Goal: Task Accomplishment & Management: Manage account settings

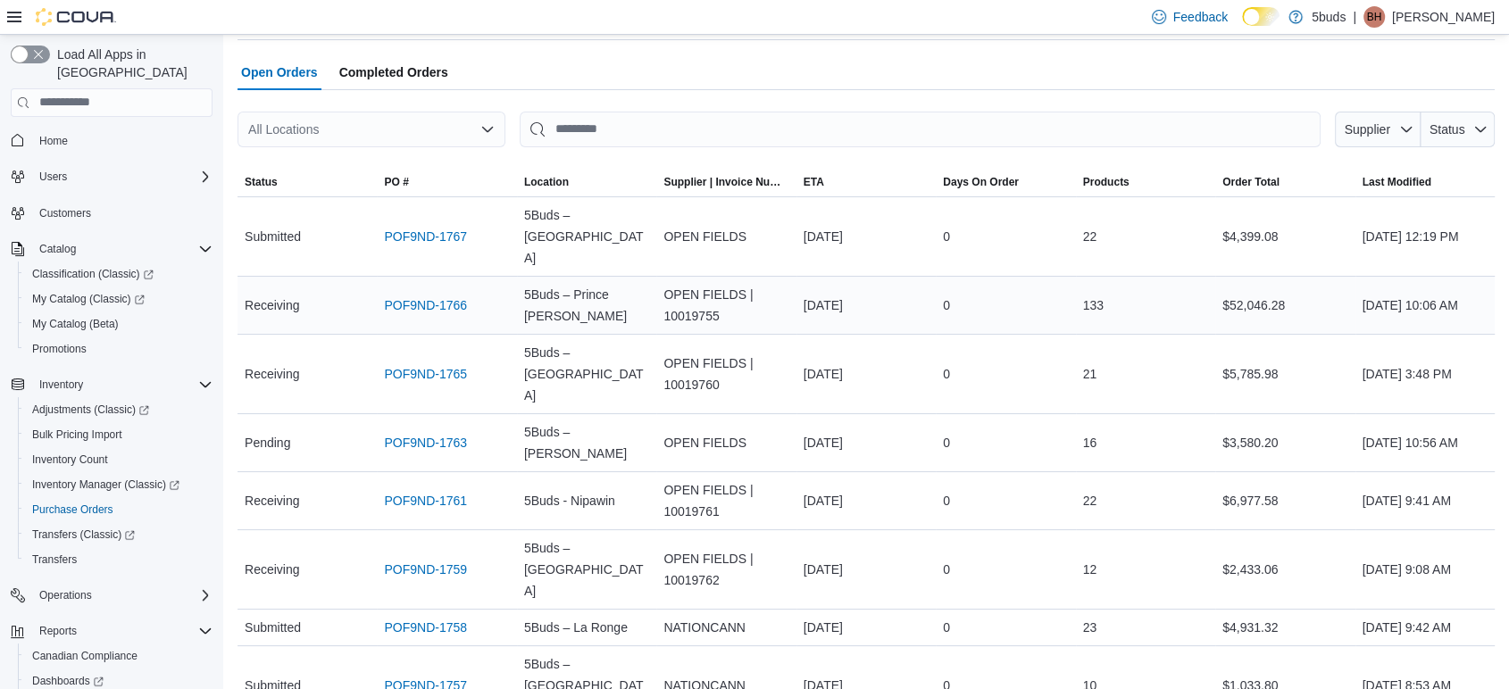
scroll to position [99, 0]
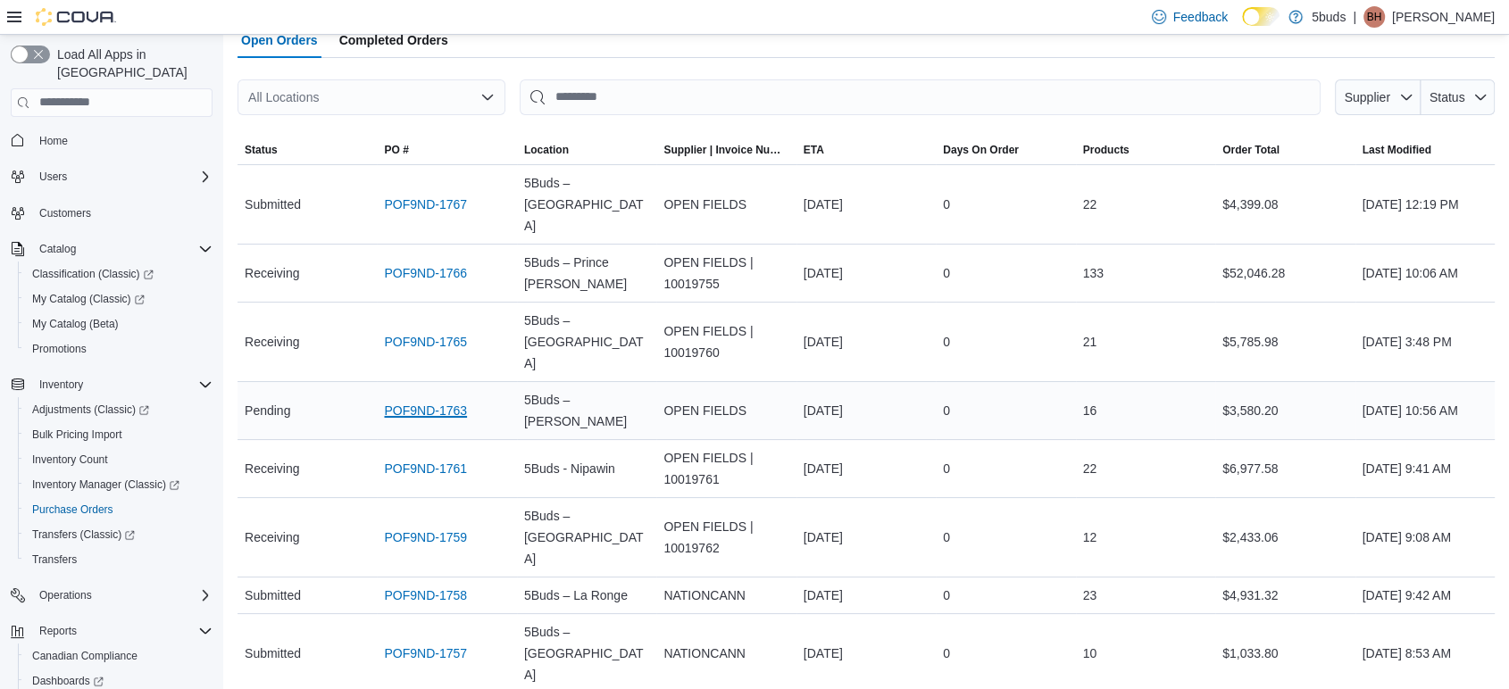
click at [452, 400] on link "POF9ND-1763" at bounding box center [425, 410] width 83 height 21
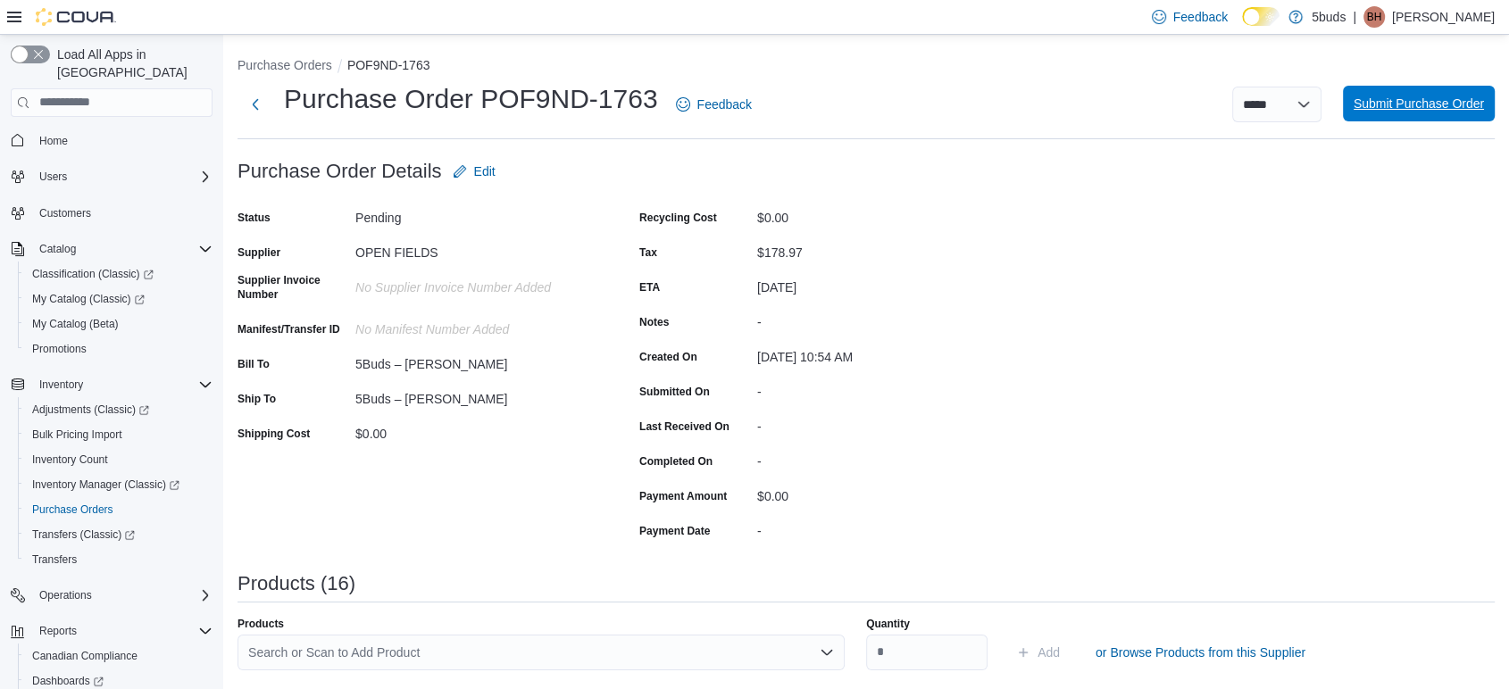
click at [1450, 116] on span "Submit Purchase Order" at bounding box center [1418, 104] width 130 height 36
